Goal: Transaction & Acquisition: Purchase product/service

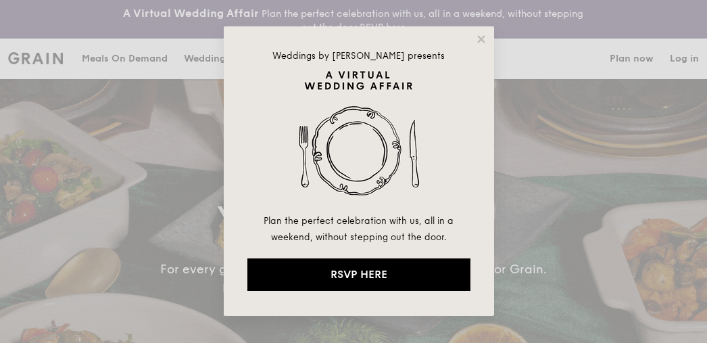
select select
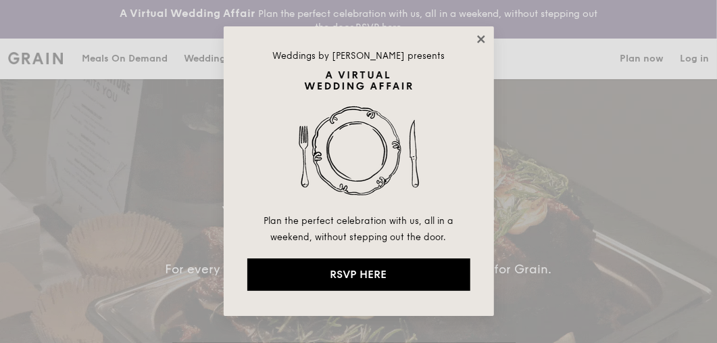
click at [482, 40] on icon at bounding box center [480, 38] width 7 height 7
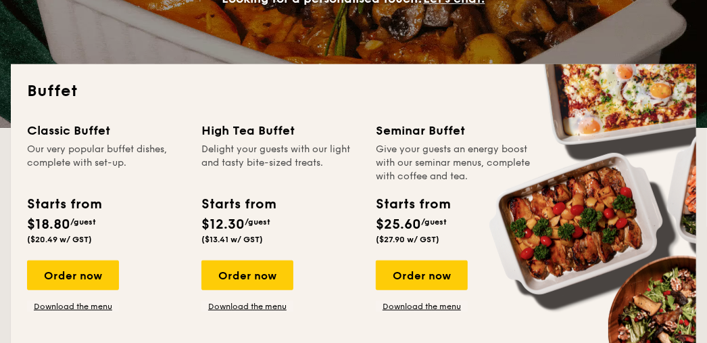
scroll to position [338, 0]
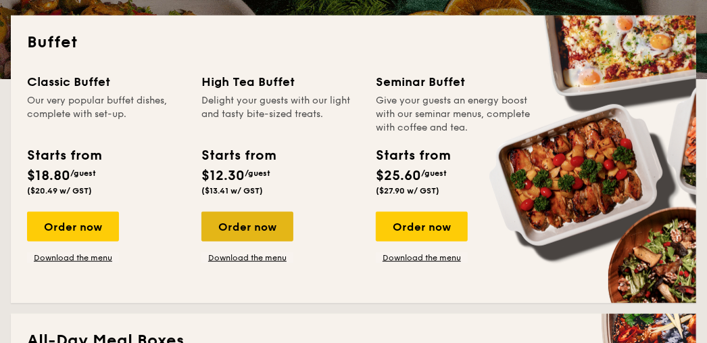
click at [239, 227] on div "Order now" at bounding box center [247, 227] width 92 height 30
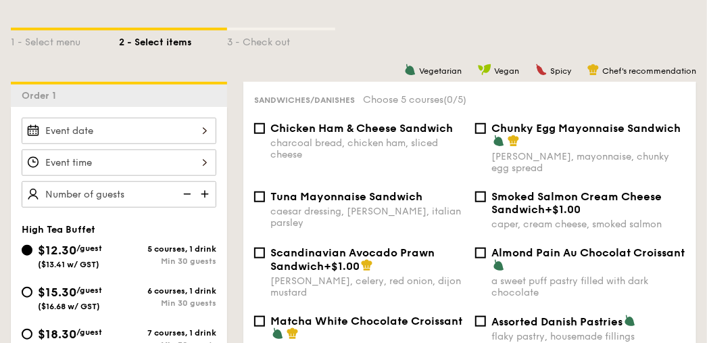
scroll to position [406, 0]
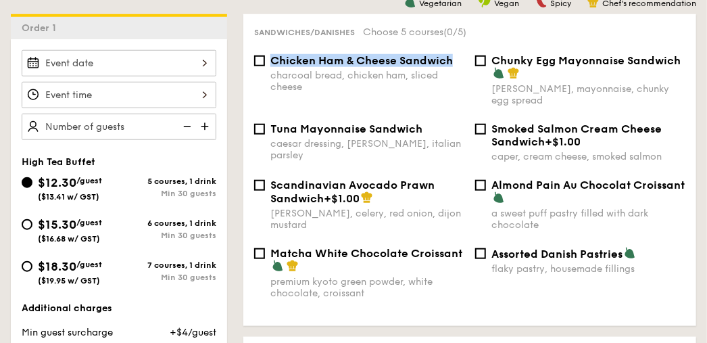
drag, startPoint x: 452, startPoint y: 62, endPoint x: 268, endPoint y: 63, distance: 183.2
click at [270, 65] on div "Chicken Ham & Cheese Sandwich charcoal bread, chicken ham, sliced cheese" at bounding box center [359, 73] width 221 height 39
copy span "Chicken Ham & Cheese Sandwich"
click at [456, 60] on div "Chicken Ham & Cheese Sandwich" at bounding box center [367, 60] width 194 height 13
click at [265, 60] on input "Chicken Ham & Cheese Sandwich charcoal bread, chicken ham, sliced cheese" at bounding box center [259, 60] width 11 height 11
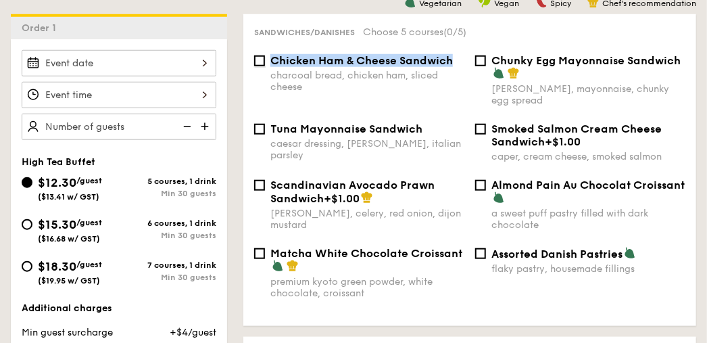
checkbox input "true"
drag, startPoint x: 452, startPoint y: 61, endPoint x: 300, endPoint y: 47, distance: 152.7
click at [302, 47] on div "Sandwiches/Danishes Choose 5 courses (1/5) Chicken Ham & Cheese Sandwich charco…" at bounding box center [469, 170] width 453 height 312
copy label "Chicken Ham & Cheese Sandwich"
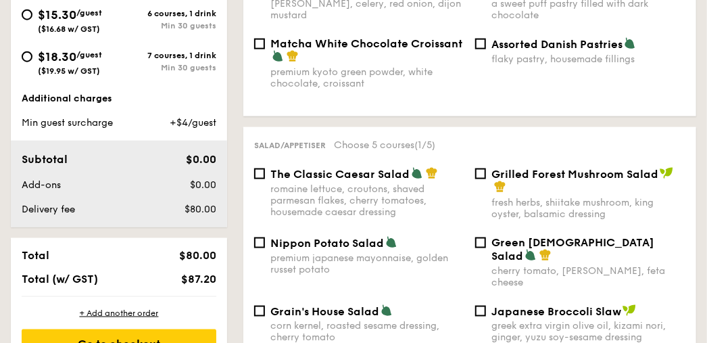
scroll to position [676, 0]
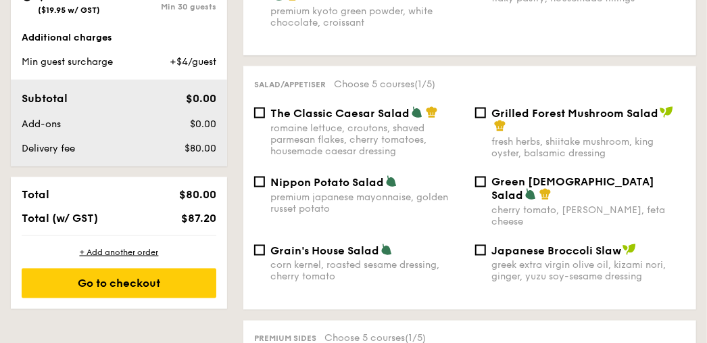
click at [406, 115] on span "The Classic Caesar Salad" at bounding box center [339, 113] width 139 height 13
click at [265, 115] on input "The Classic Caesar Salad romaine lettuce, croutons, shaved parmesan flakes, che…" at bounding box center [259, 112] width 11 height 11
click at [411, 118] on img at bounding box center [417, 112] width 12 height 12
click at [265, 118] on input "The Classic Caesar Salad romaine lettuce, croutons, shaved parmesan flakes, che…" at bounding box center [259, 112] width 11 height 11
checkbox input "false"
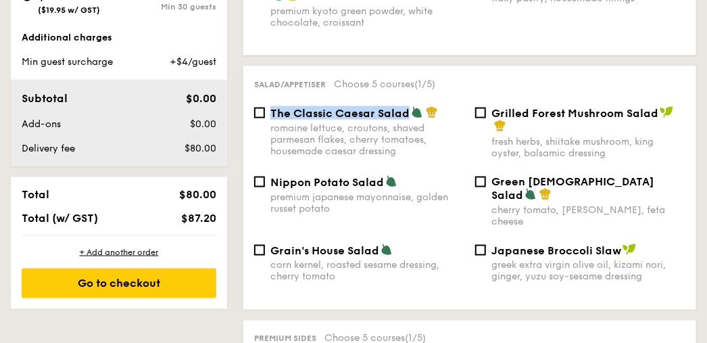
drag, startPoint x: 408, startPoint y: 116, endPoint x: 272, endPoint y: 117, distance: 136.5
click at [272, 117] on div "The Classic Caesar Salad" at bounding box center [367, 113] width 194 height 14
copy span "The Classic Caesar Salad"
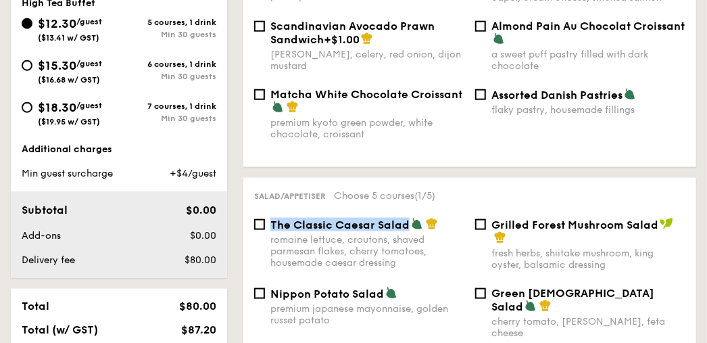
scroll to position [406, 0]
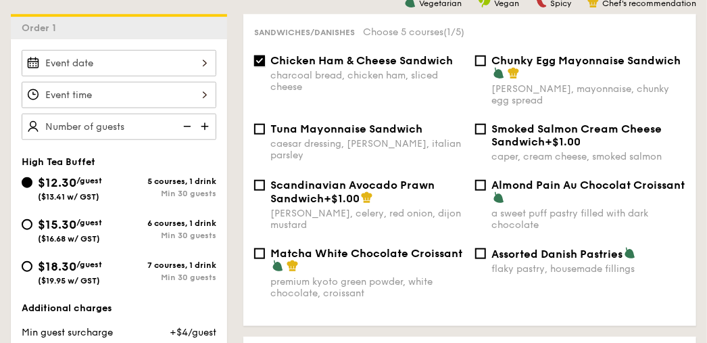
click at [259, 62] on input "Chicken Ham & Cheese Sandwich charcoal bread, chicken ham, sliced cheese" at bounding box center [259, 60] width 11 height 11
click at [257, 62] on input "Chicken Ham & Cheese Sandwich charcoal bread, chicken ham, sliced cheese" at bounding box center [259, 60] width 11 height 11
checkbox input "true"
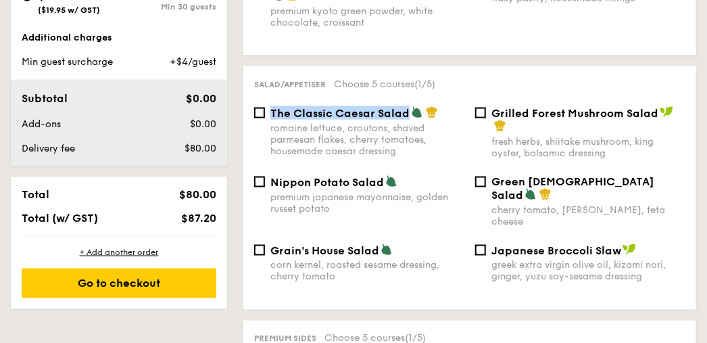
scroll to position [743, 0]
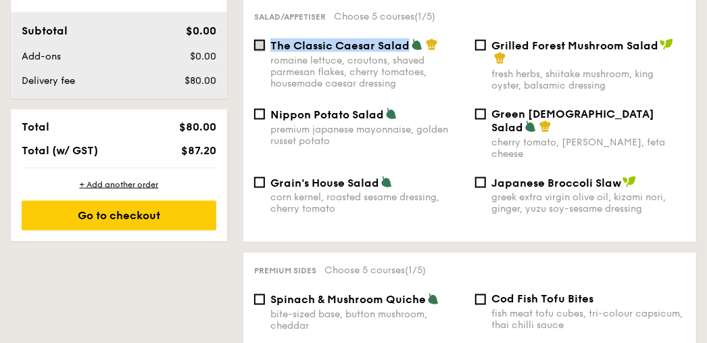
click at [264, 49] on input "The Classic Caesar Salad romaine lettuce, croutons, shaved parmesan flakes, che…" at bounding box center [259, 45] width 11 height 11
checkbox input "true"
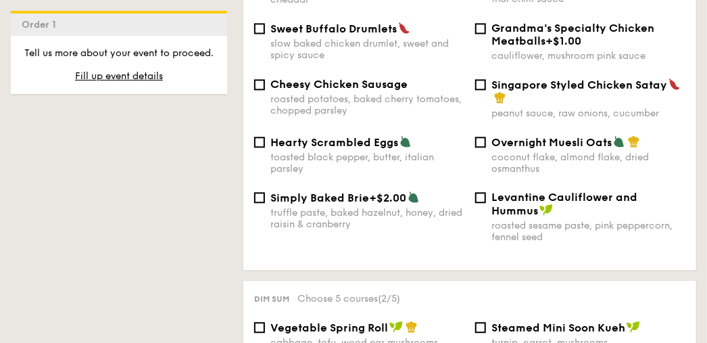
scroll to position [1081, 0]
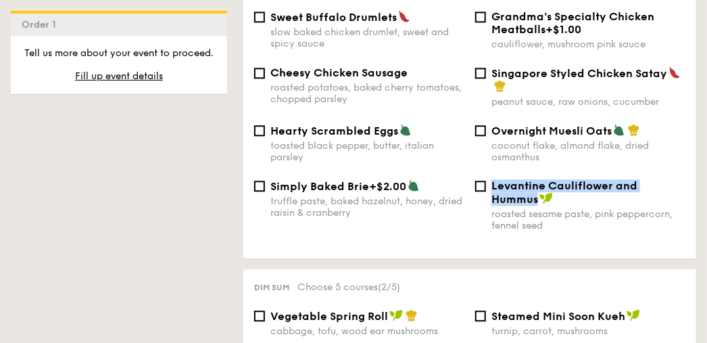
drag, startPoint x: 684, startPoint y: 182, endPoint x: 490, endPoint y: 183, distance: 194.0
click at [491, 183] on div "Levantine Cauliflower and Hummus roasted sesame paste, pink peppercorn, fennel …" at bounding box center [580, 205] width 221 height 52
copy span "Levantine Cauliflower and Hummus"
